Goal: Task Accomplishment & Management: Use online tool/utility

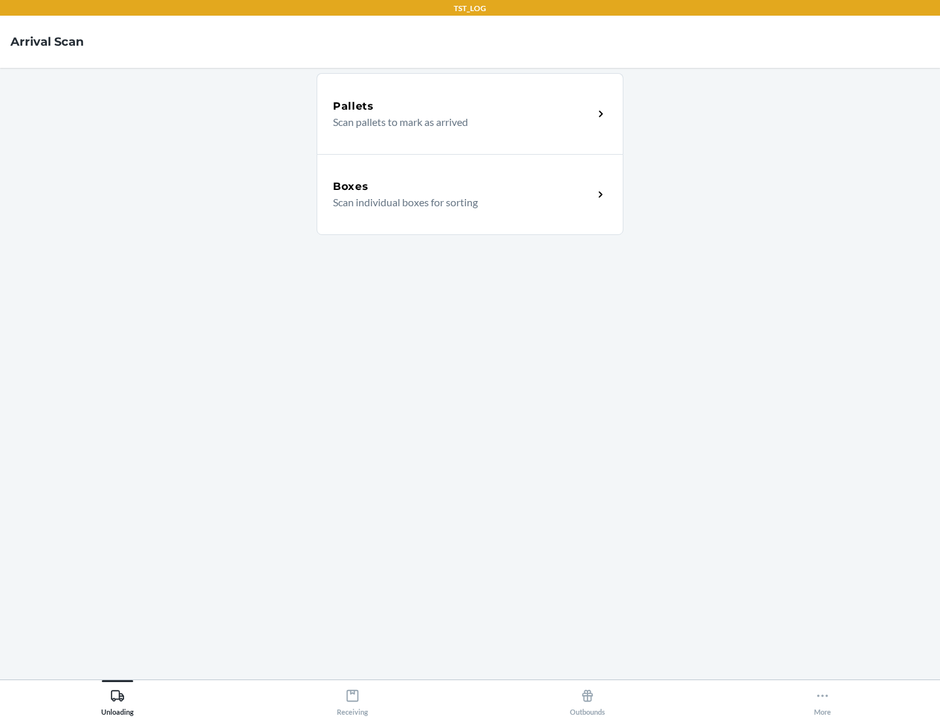
click at [463, 187] on div "Boxes" at bounding box center [463, 187] width 260 height 16
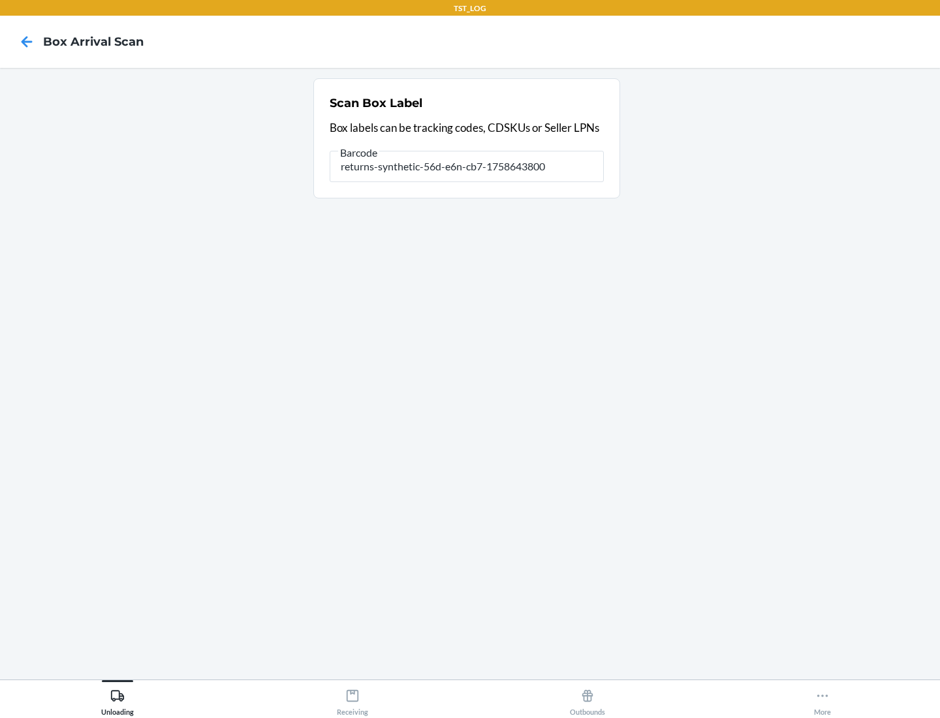
type input "returns-synthetic-56d-e6n-cb7-1758643800"
